Goal: Transaction & Acquisition: Purchase product/service

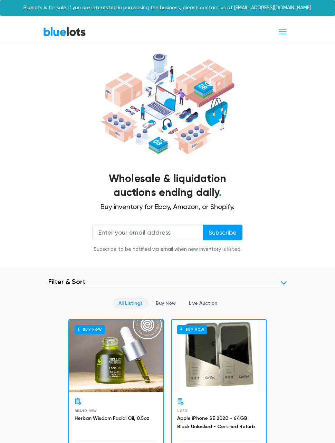
click at [282, 26] on button "Toggle navigation" at bounding box center [283, 31] width 18 height 13
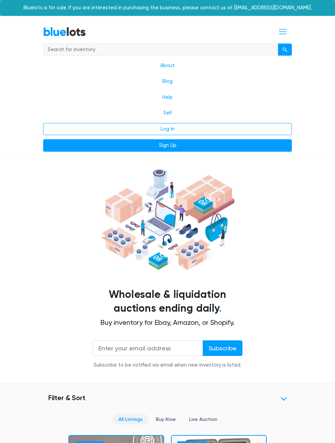
click at [283, 30] on span "Toggle navigation" at bounding box center [282, 31] width 9 height 9
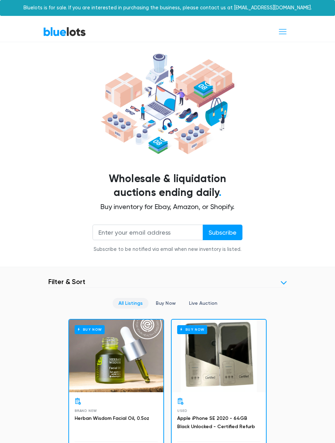
click at [289, 27] on button "Toggle navigation" at bounding box center [283, 31] width 18 height 13
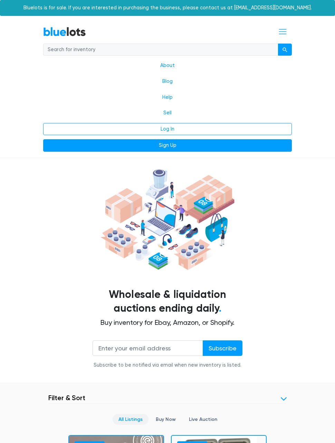
click at [291, 25] on button "Toggle navigation" at bounding box center [283, 31] width 18 height 13
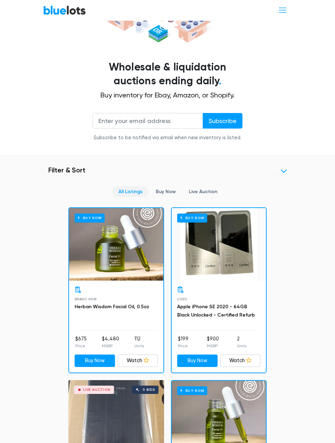
scroll to position [112, 0]
click at [205, 188] on link "Live Auction" at bounding box center [203, 191] width 40 height 11
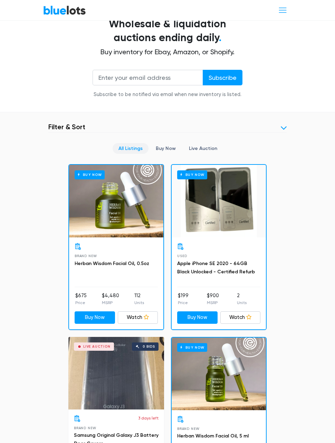
scroll to position [161, 0]
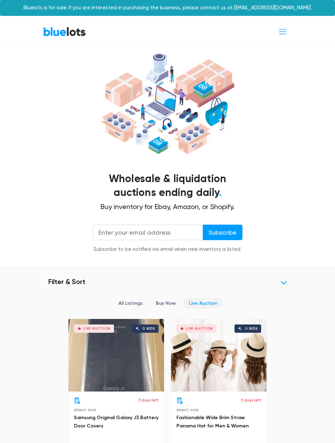
scroll to position [252, 0]
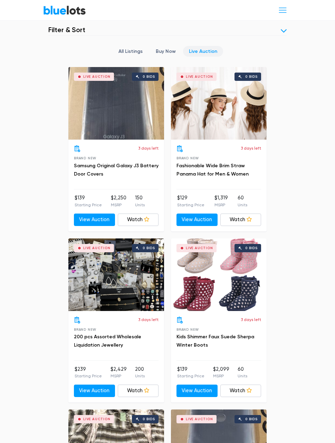
click at [133, 110] on div "Live Auction 0 bids" at bounding box center [116, 103] width 96 height 73
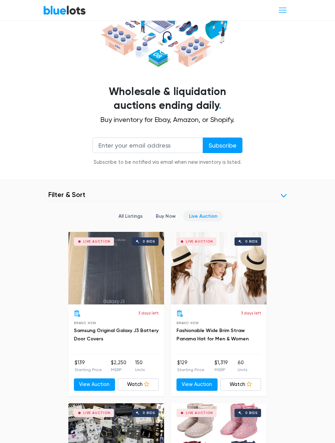
scroll to position [146, 0]
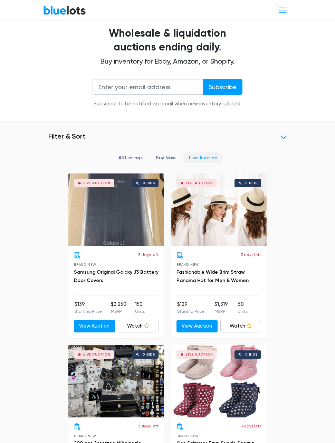
click at [278, 137] on header "Filter Filter & Sort Clear" at bounding box center [167, 137] width 239 height 10
click at [284, 132] on header "Filter Filter & Sort Clear" at bounding box center [167, 137] width 239 height 10
click at [284, 134] on link at bounding box center [284, 137] width 6 height 6
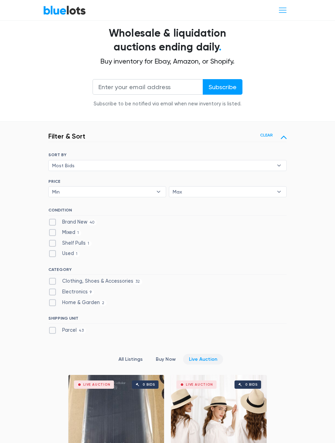
click at [83, 289] on label "Electronics 9" at bounding box center [71, 292] width 46 height 8
click at [53, 289] on input "Electronics 9" at bounding box center [50, 290] width 4 height 4
checkbox input "true"
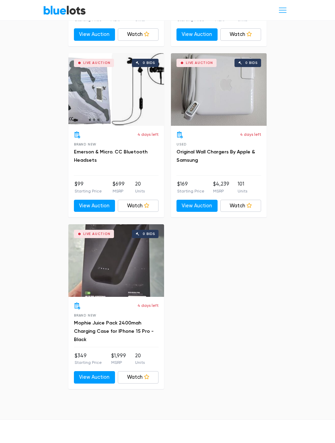
scroll to position [782, 0]
